Goal: Transaction & Acquisition: Book appointment/travel/reservation

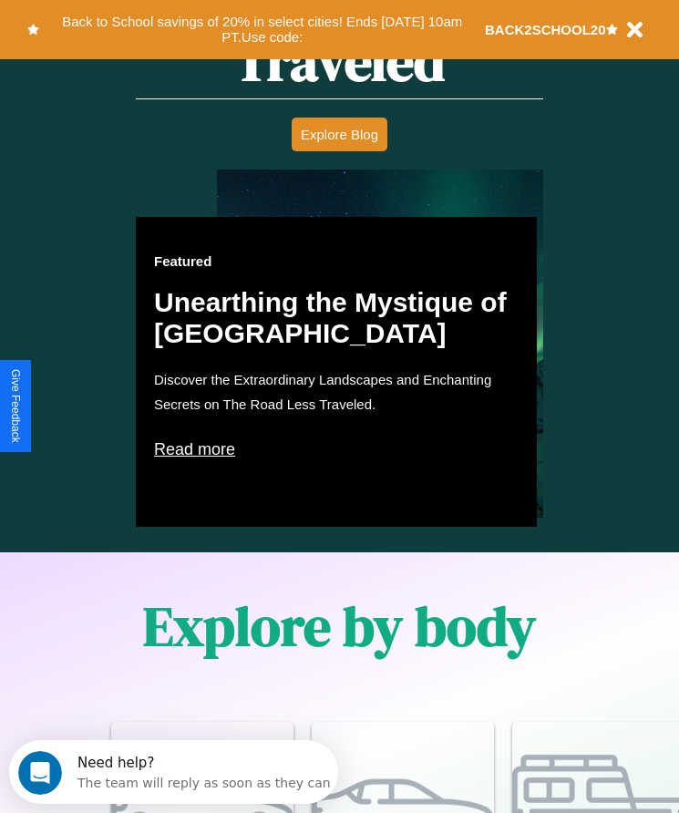
scroll to position [1045, 0]
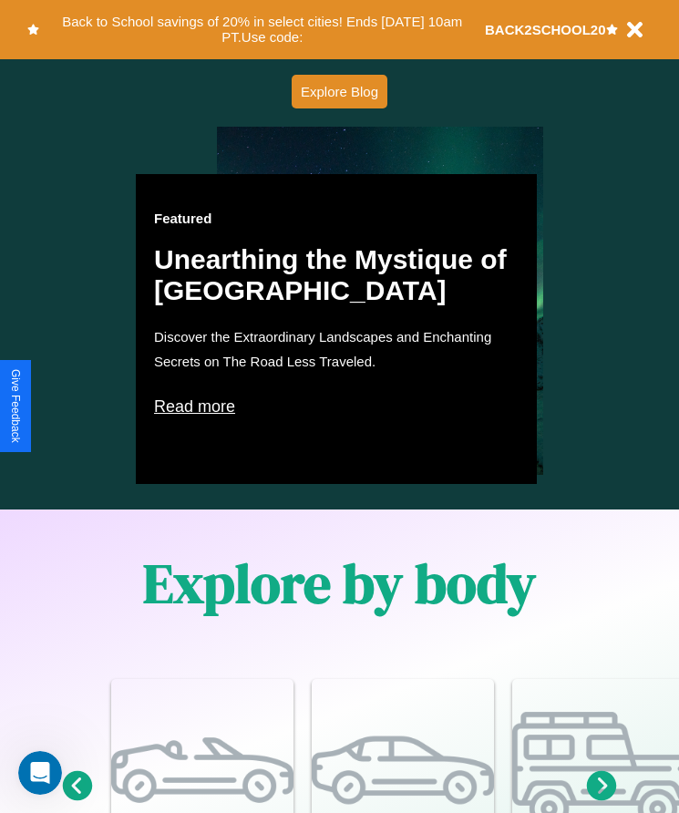
click at [336, 406] on p "Read more" at bounding box center [336, 406] width 364 height 29
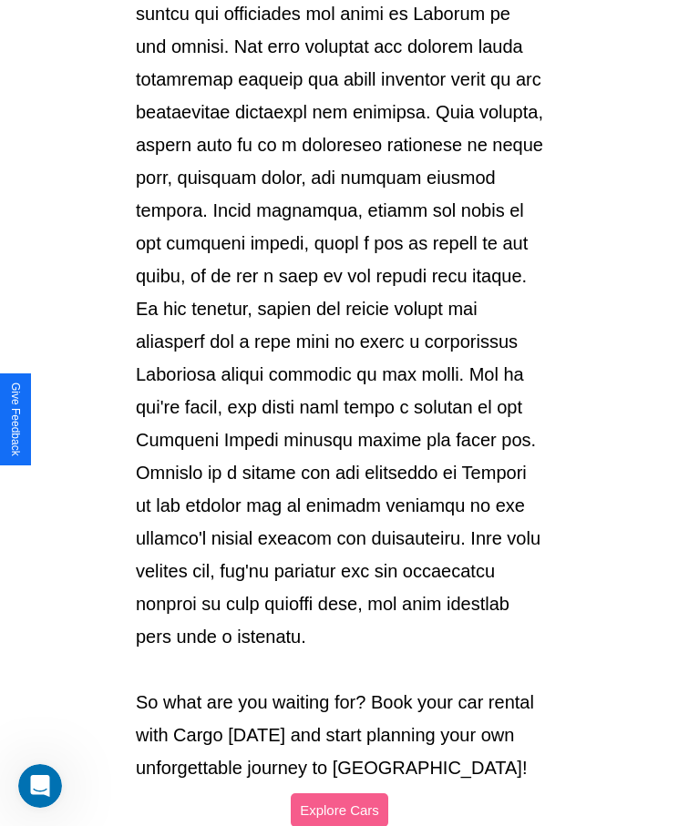
scroll to position [1925, 0]
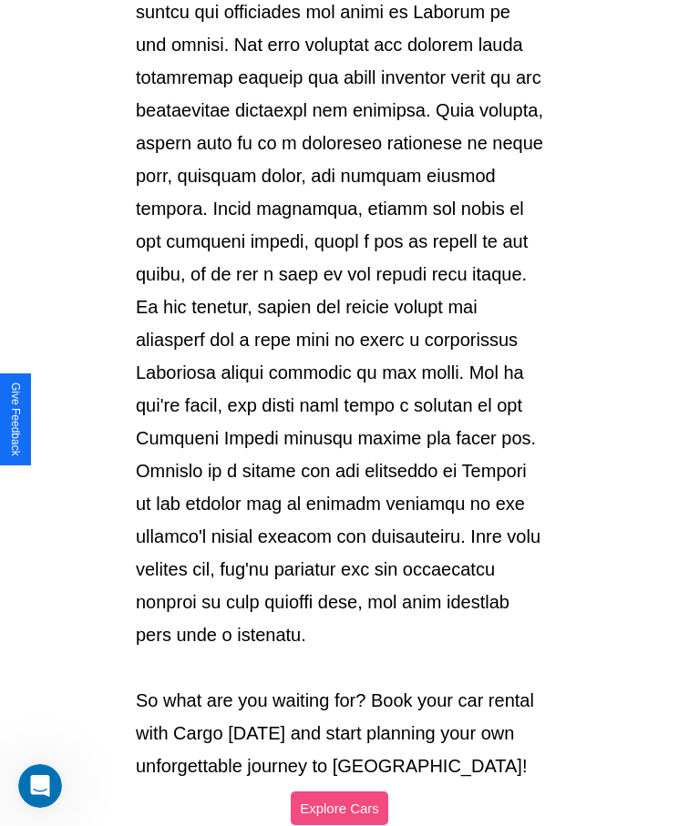
click at [339, 792] on button "Explore Cars" at bounding box center [339, 809] width 97 height 34
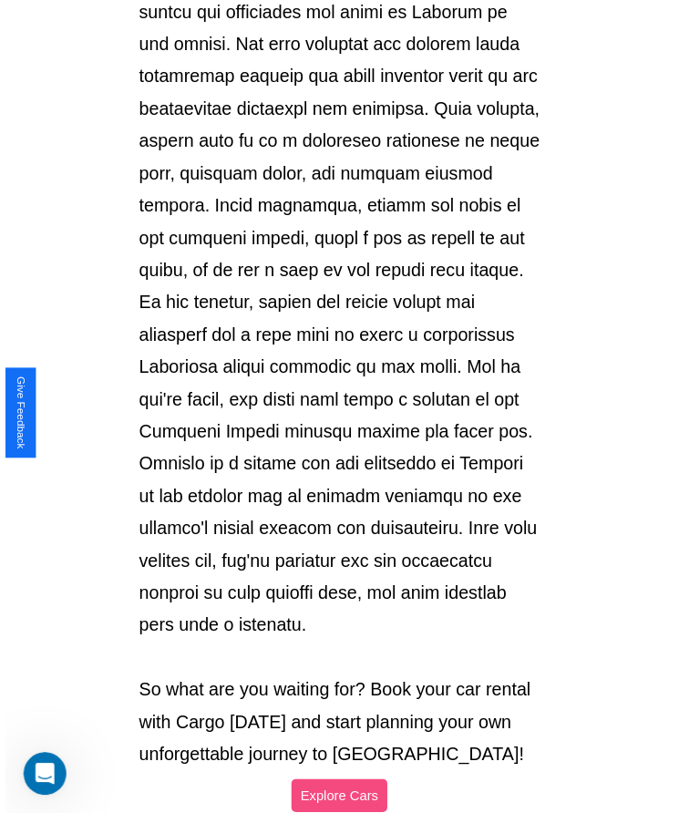
scroll to position [1045, 0]
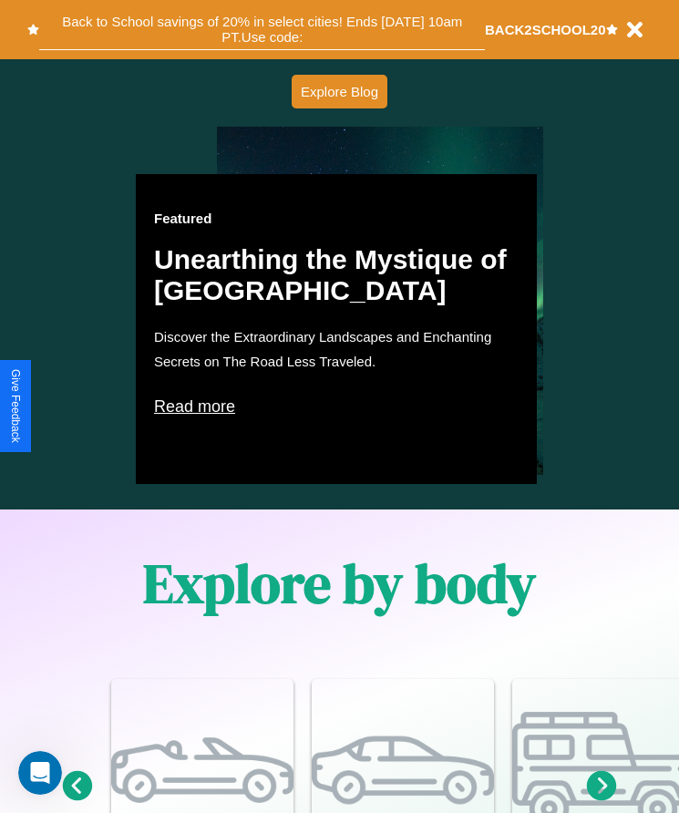
click at [261, 29] on button "Back to School savings of 20% in select cities! Ends [DATE] 10am PT. Use code:" at bounding box center [261, 29] width 445 height 41
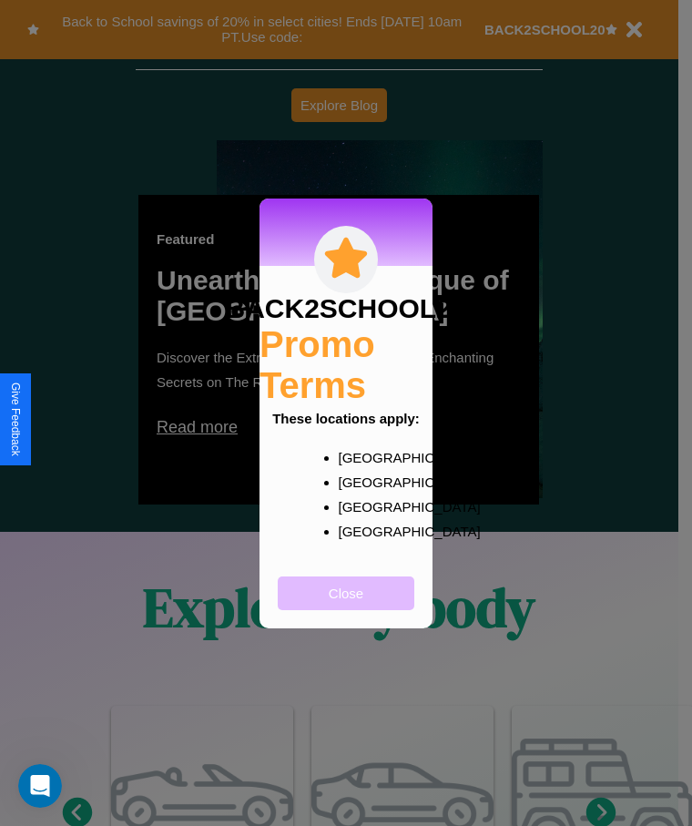
click at [346, 605] on button "Close" at bounding box center [346, 594] width 137 height 34
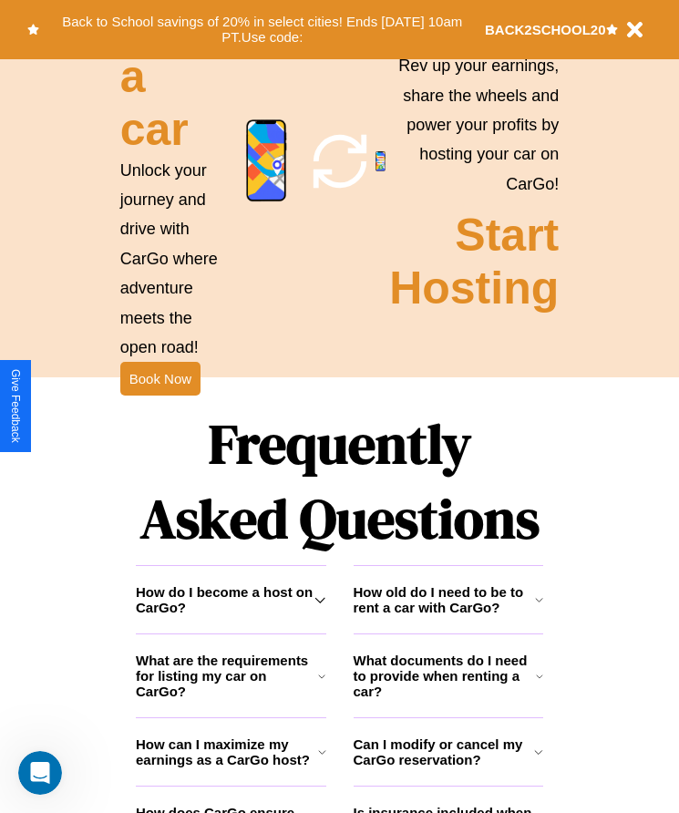
scroll to position [2045, 0]
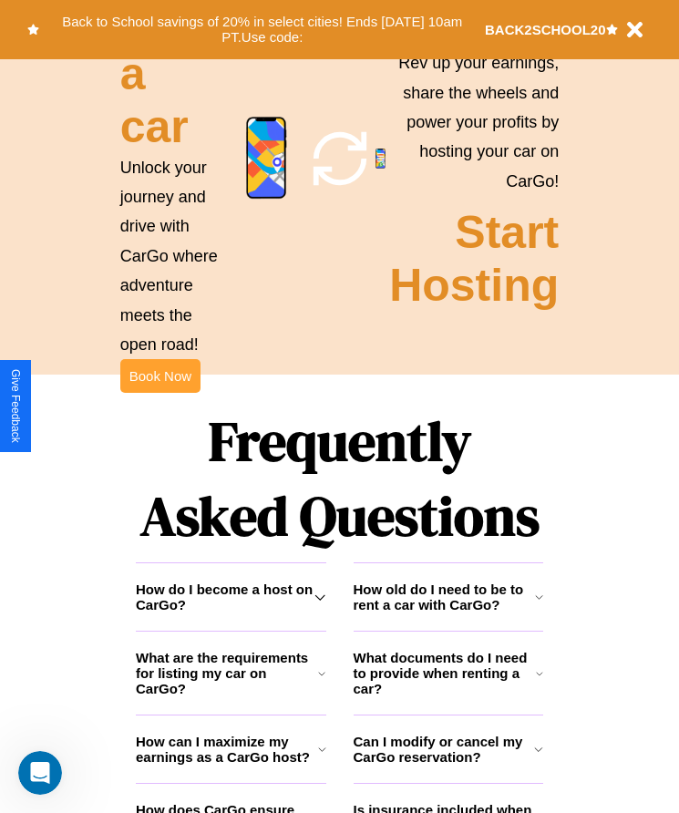
click at [159, 393] on button "Book Now" at bounding box center [160, 376] width 80 height 34
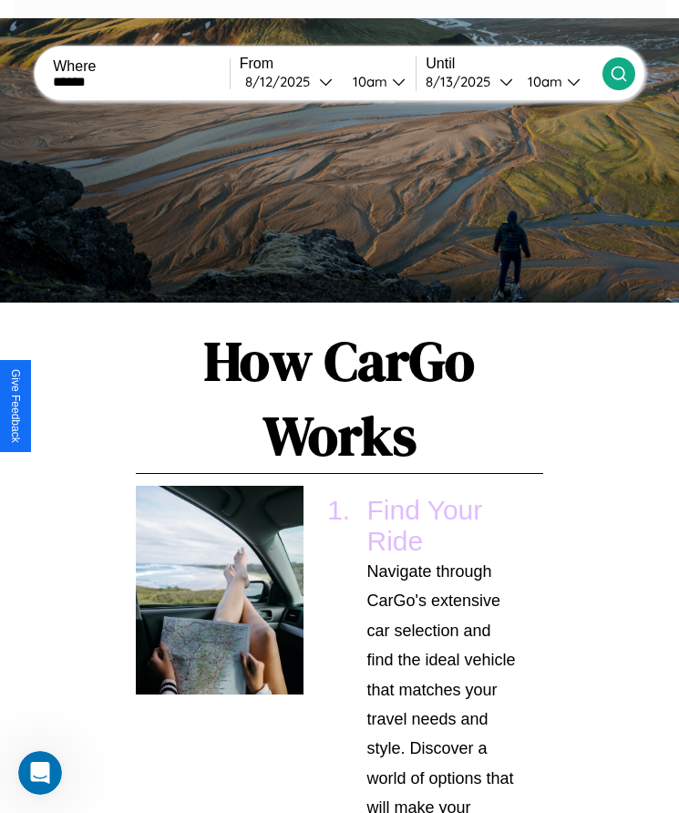
type input "******"
click at [618, 73] on icon at bounding box center [618, 74] width 18 height 18
